Goal: Navigation & Orientation: Find specific page/section

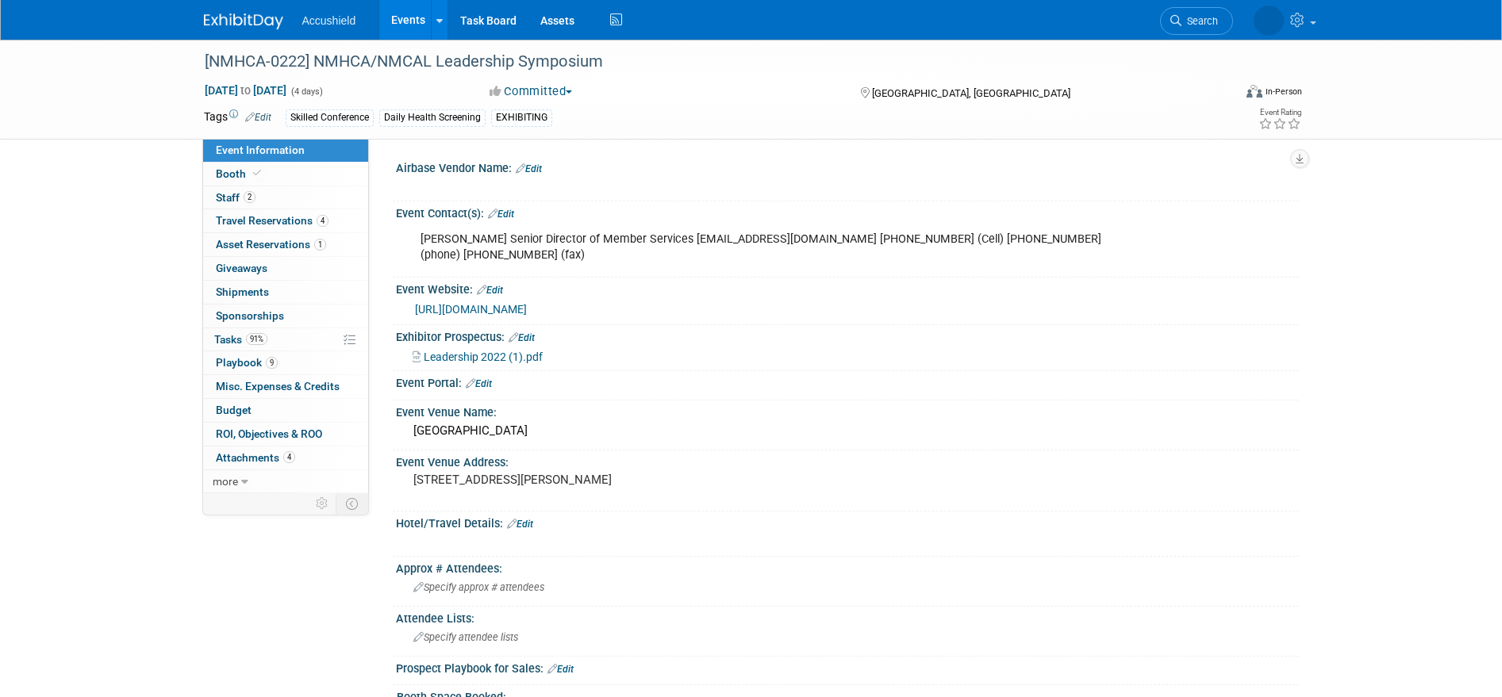
click at [232, 15] on img at bounding box center [243, 21] width 79 height 16
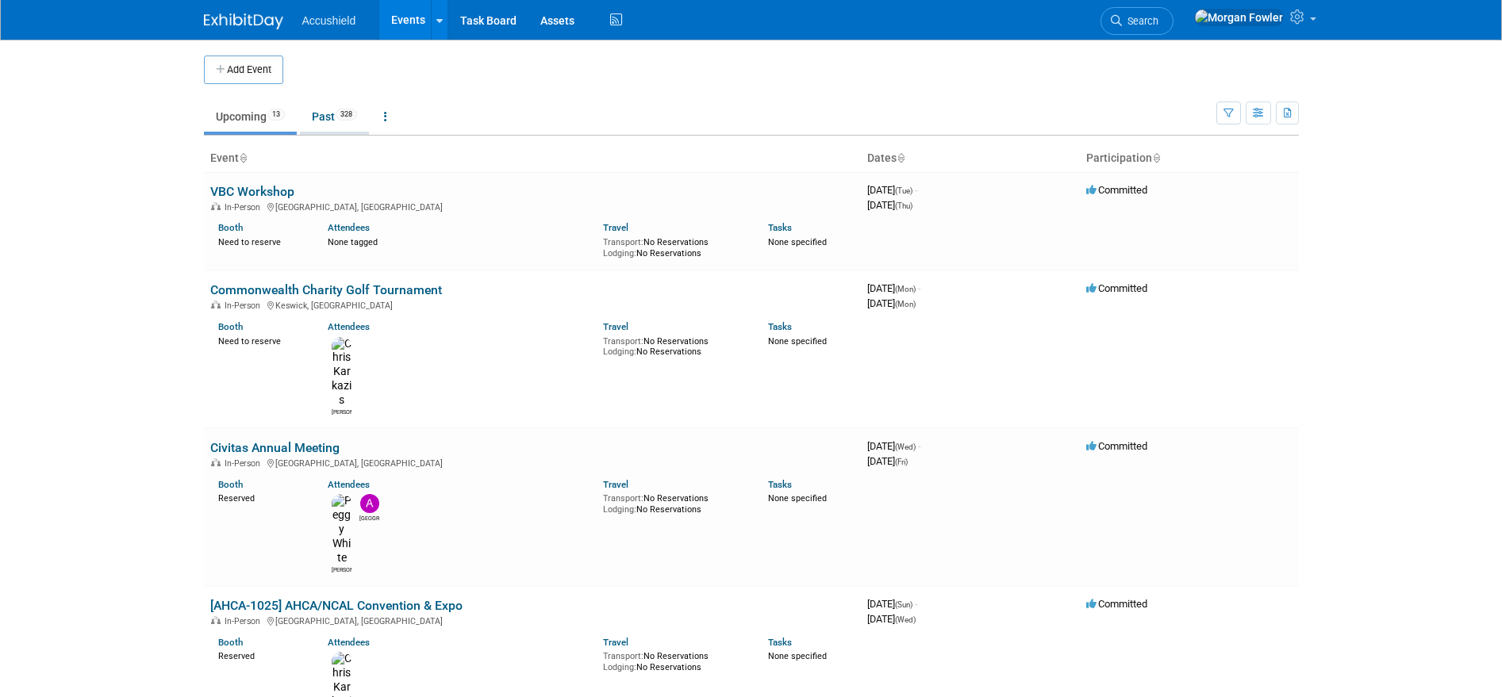
click at [316, 115] on link "Past 328" at bounding box center [334, 117] width 69 height 30
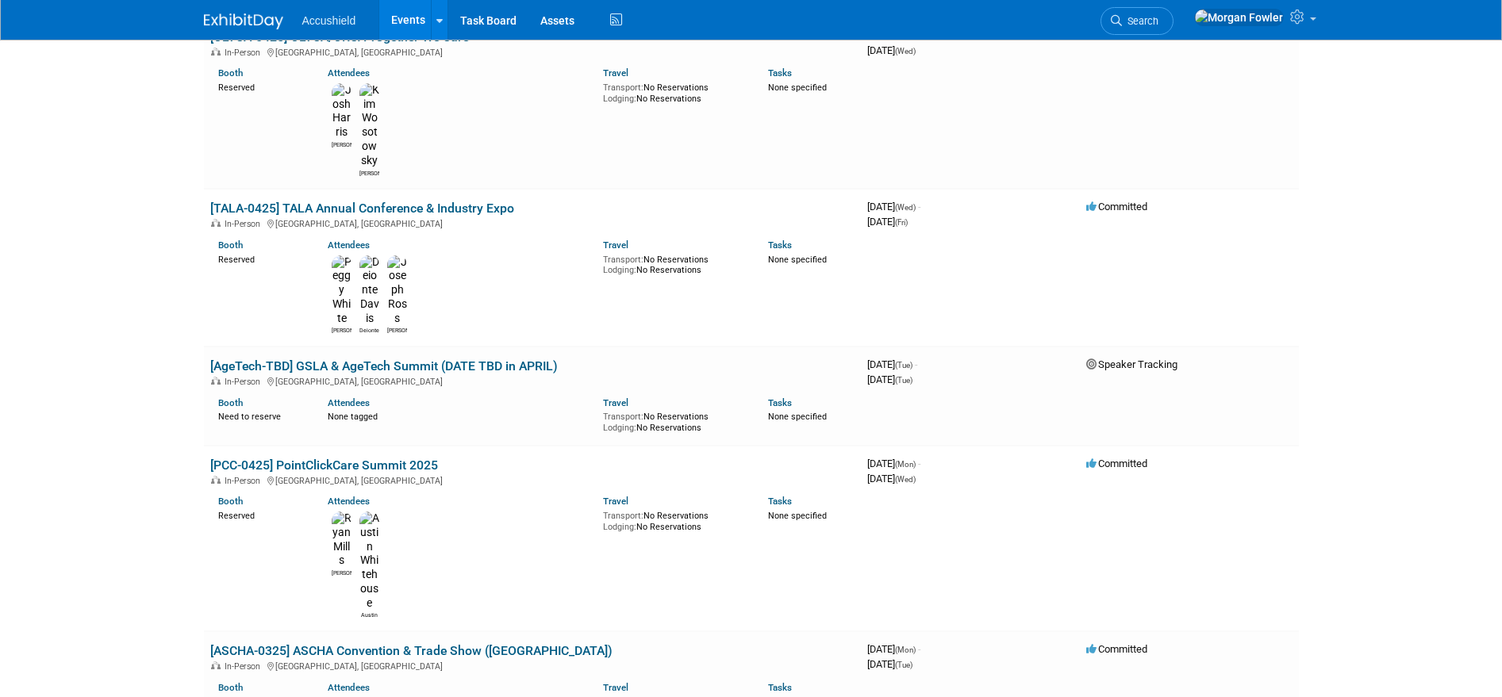
scroll to position [3479, 0]
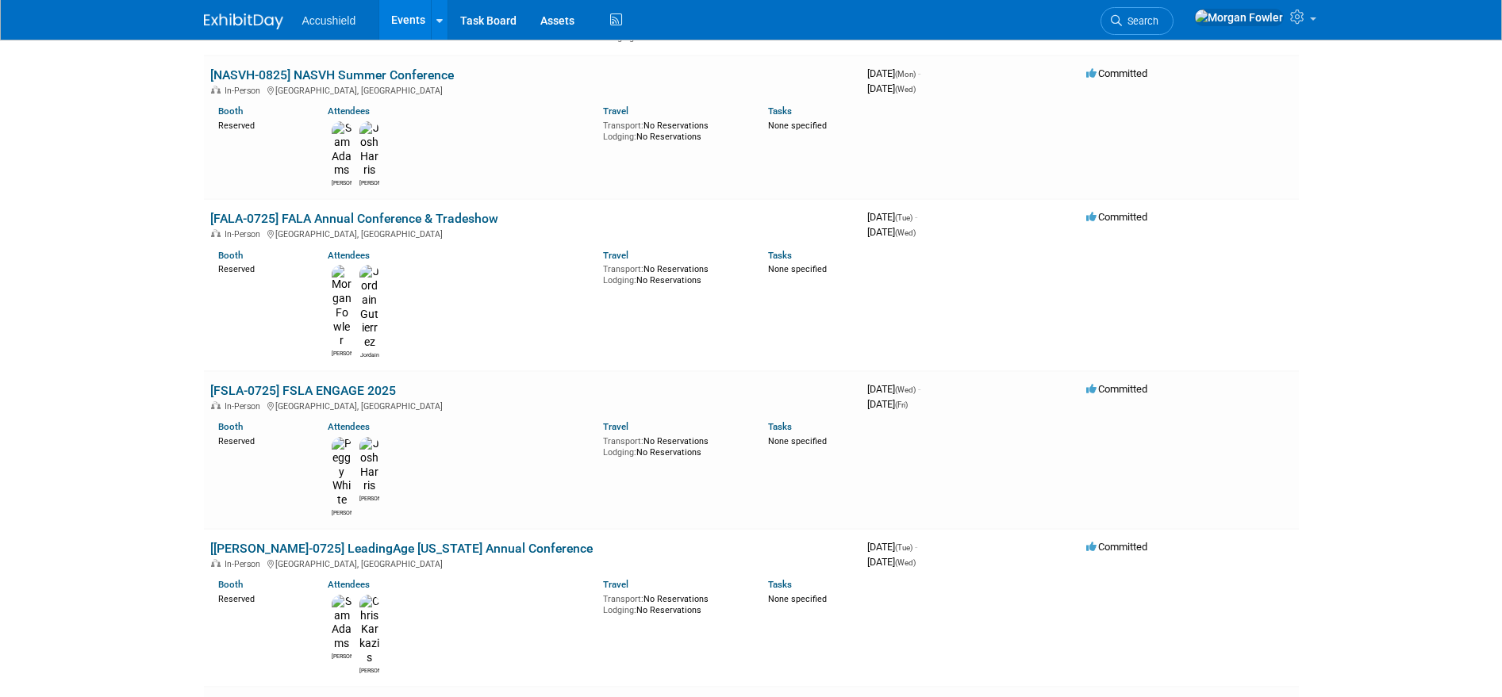
scroll to position [0, 0]
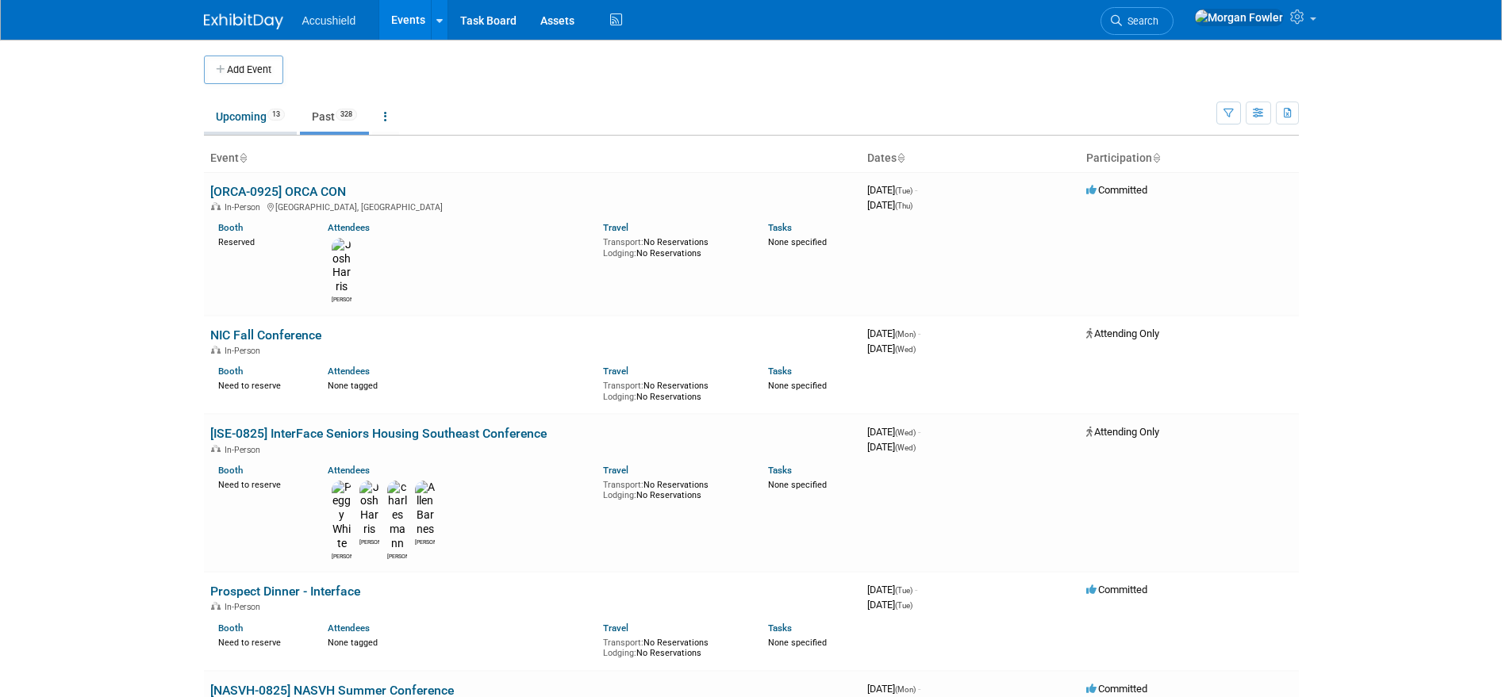
click at [247, 119] on link "Upcoming 13" at bounding box center [250, 117] width 93 height 30
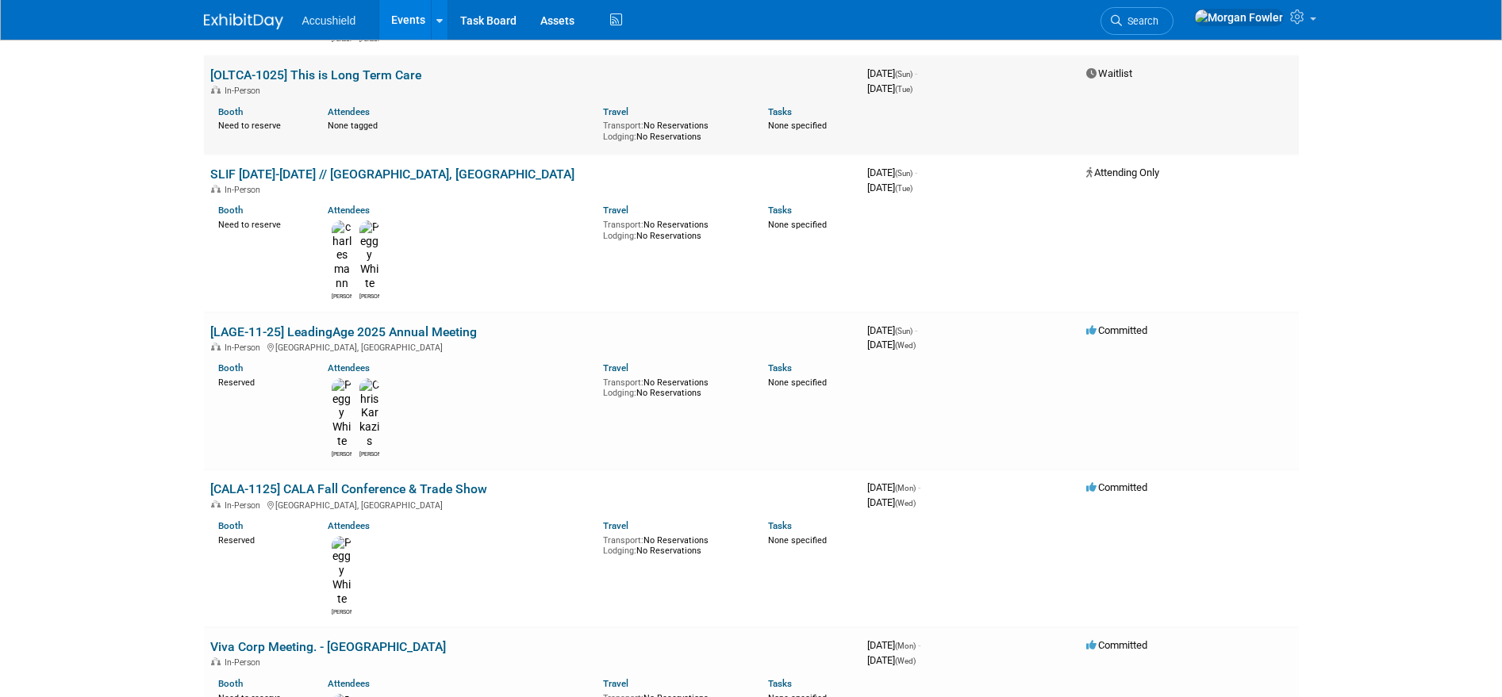
scroll to position [1015, 0]
